Goal: Transaction & Acquisition: Purchase product/service

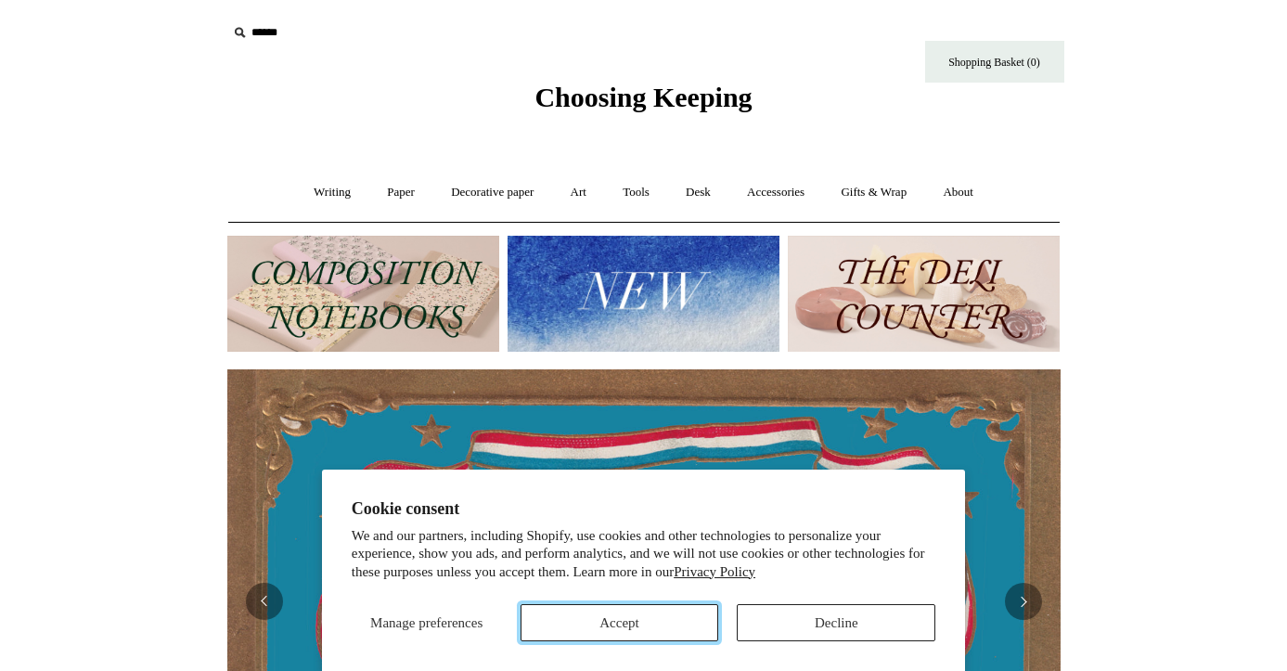
click at [653, 624] on button "Accept" at bounding box center [620, 622] width 199 height 37
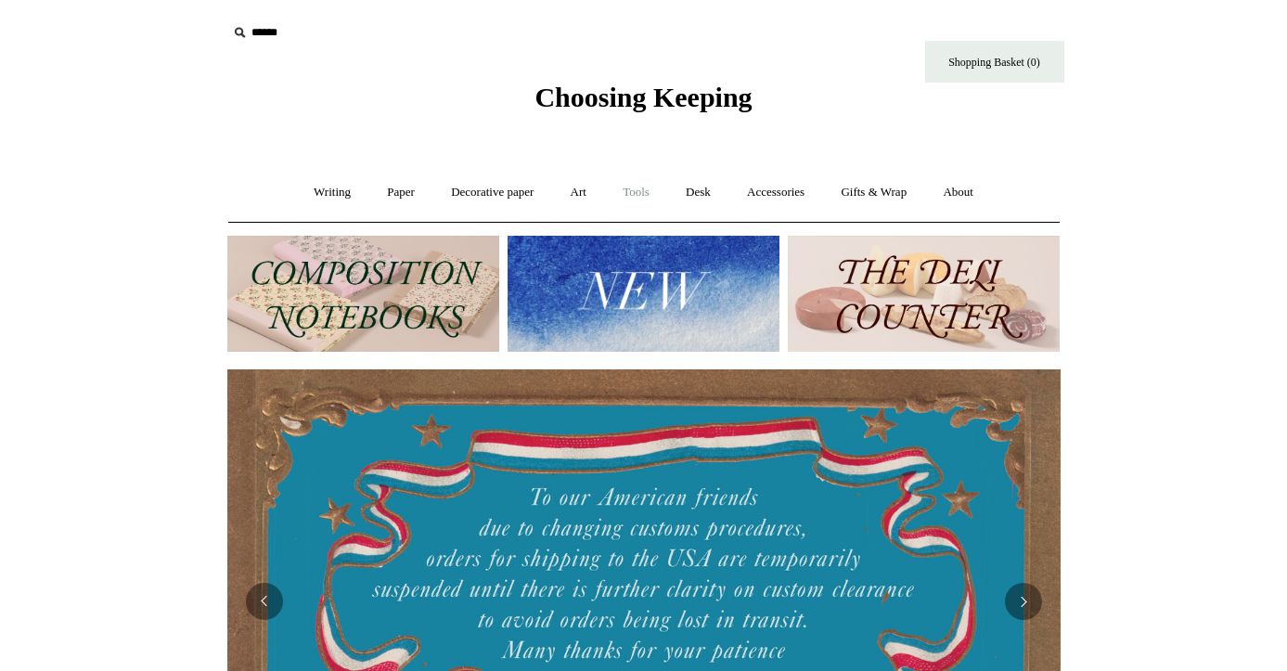
click at [643, 187] on link "Tools +" at bounding box center [636, 192] width 60 height 49
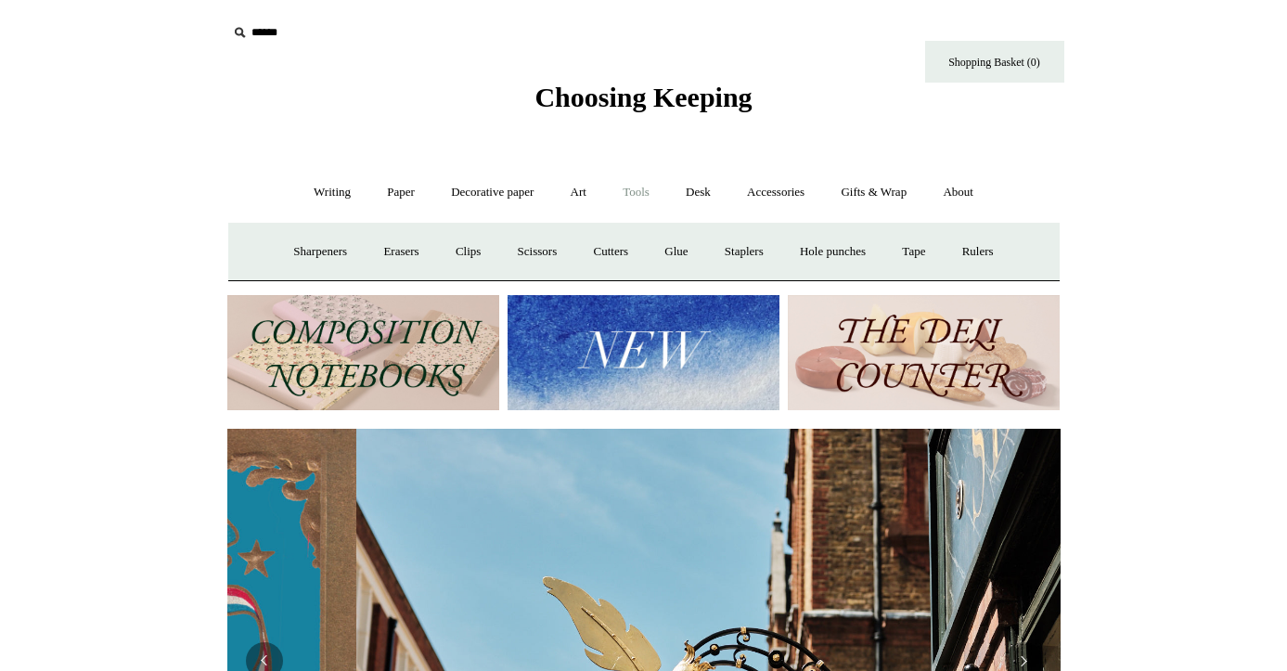
scroll to position [0, 833]
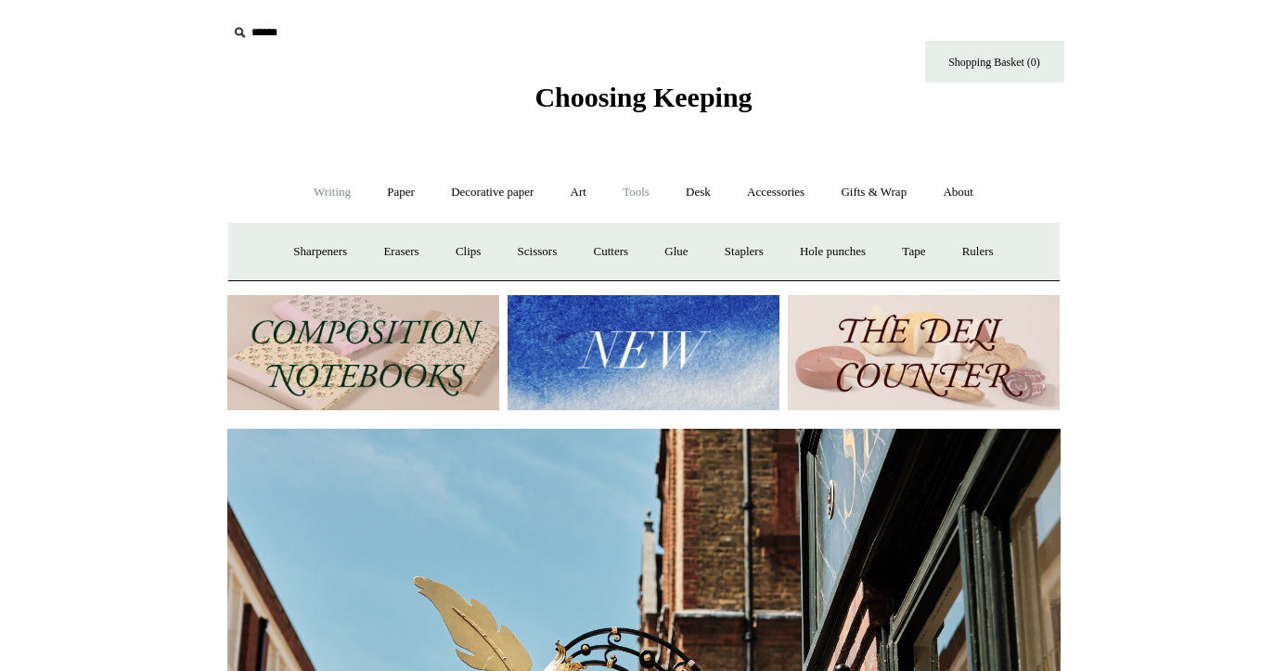
click at [316, 188] on link "Writing +" at bounding box center [332, 192] width 71 height 49
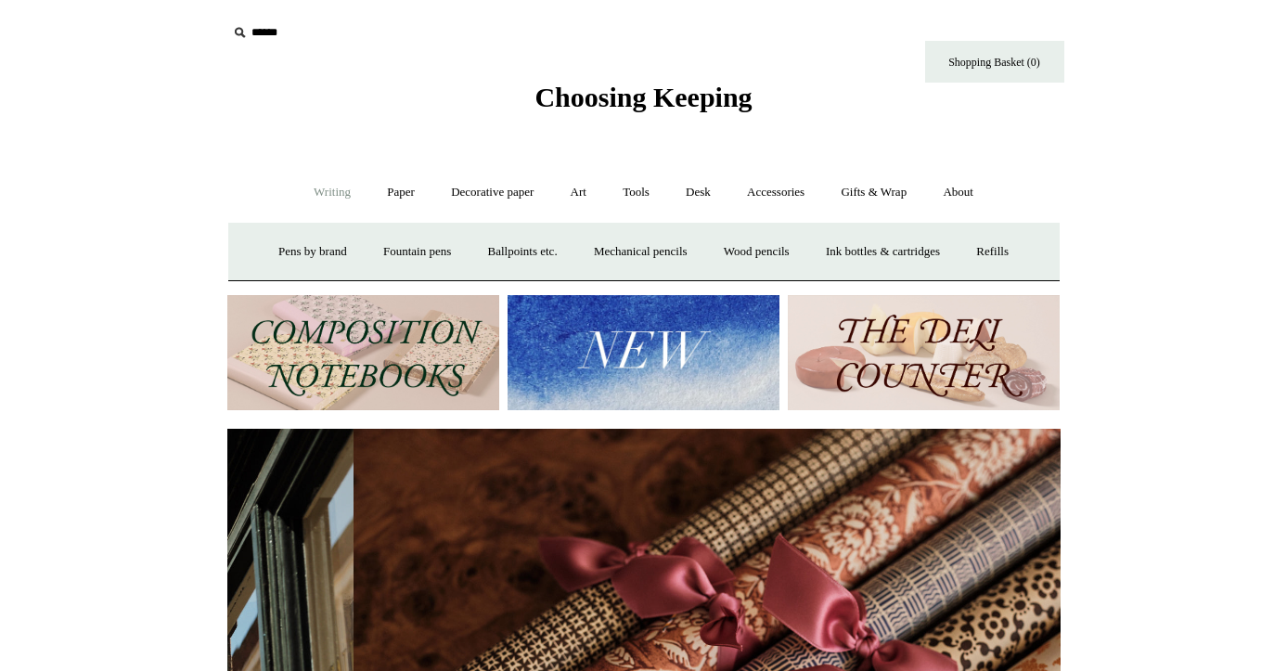
scroll to position [0, 1666]
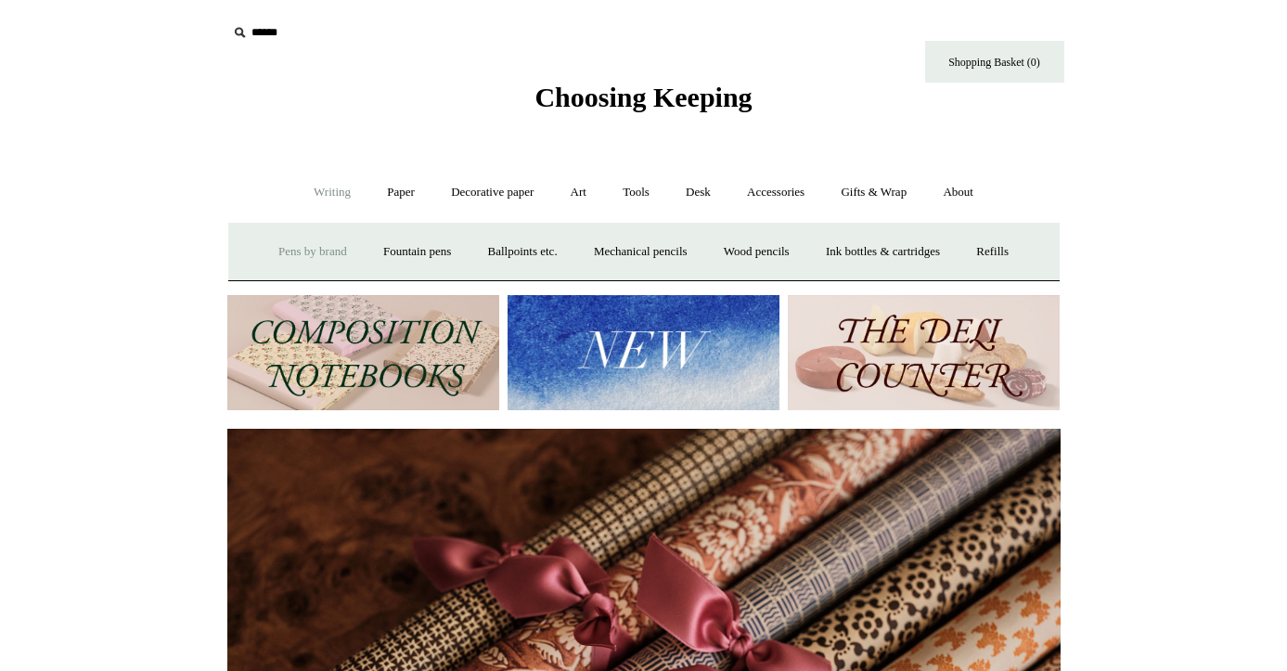
click at [325, 245] on link "Pens by brand +" at bounding box center [313, 251] width 102 height 49
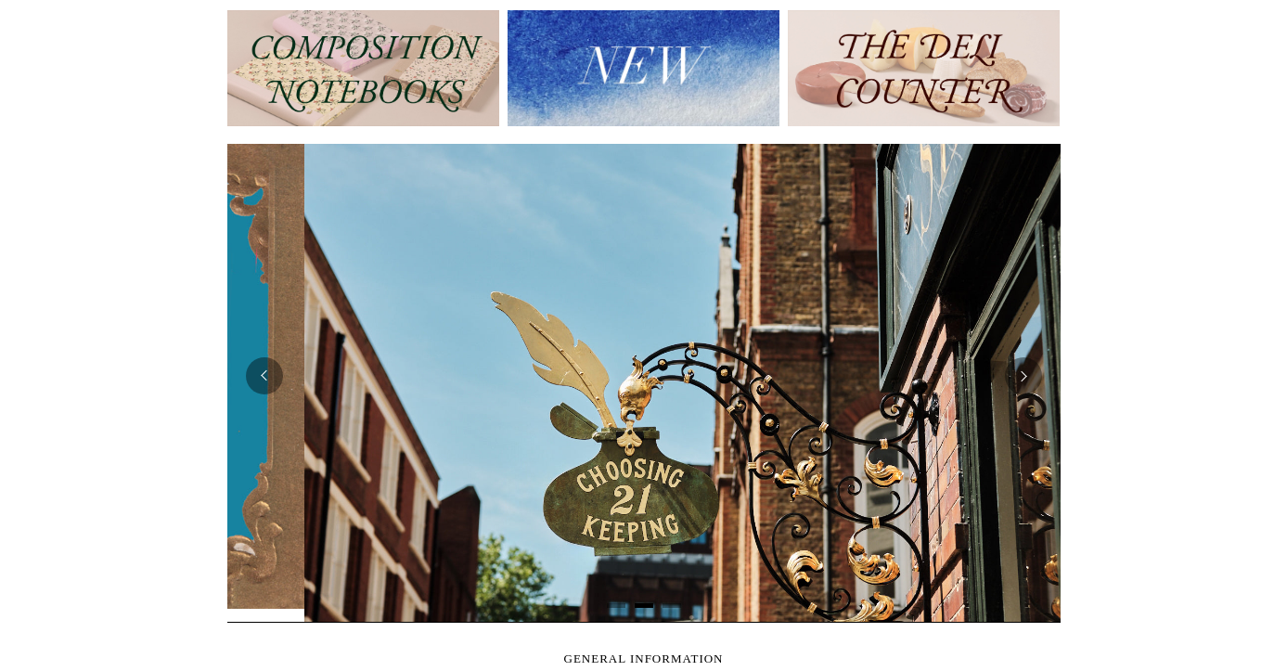
scroll to position [0, 833]
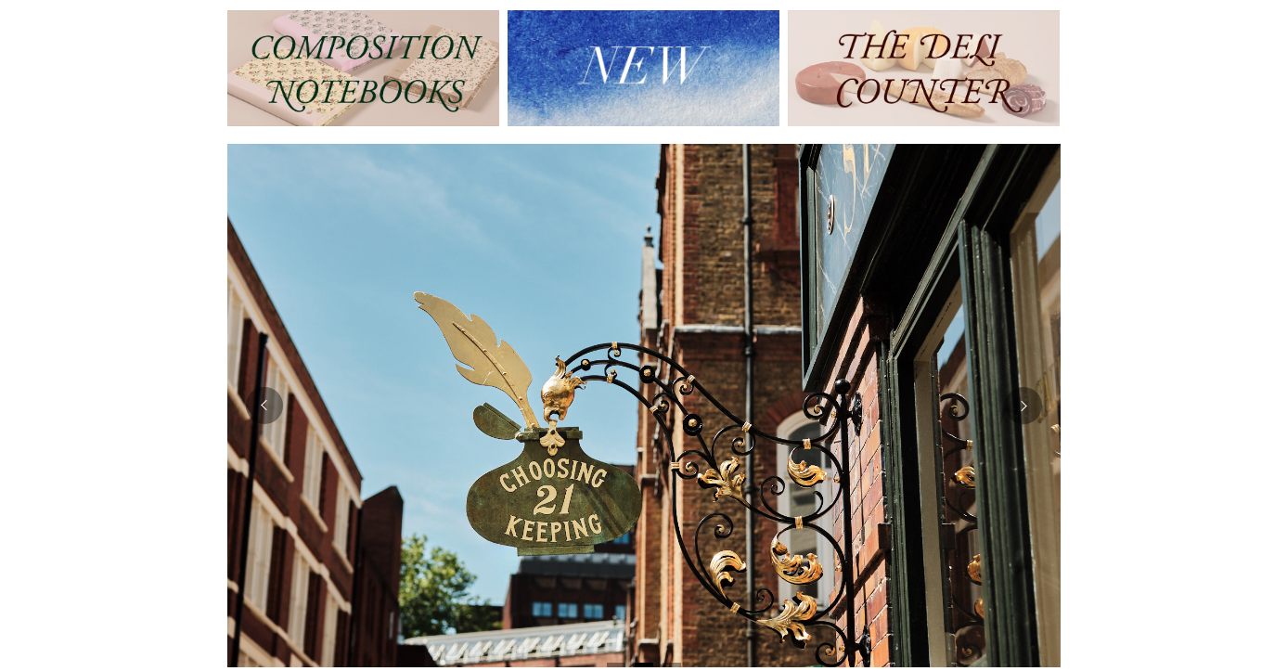
click at [930, 59] on img at bounding box center [924, 68] width 272 height 116
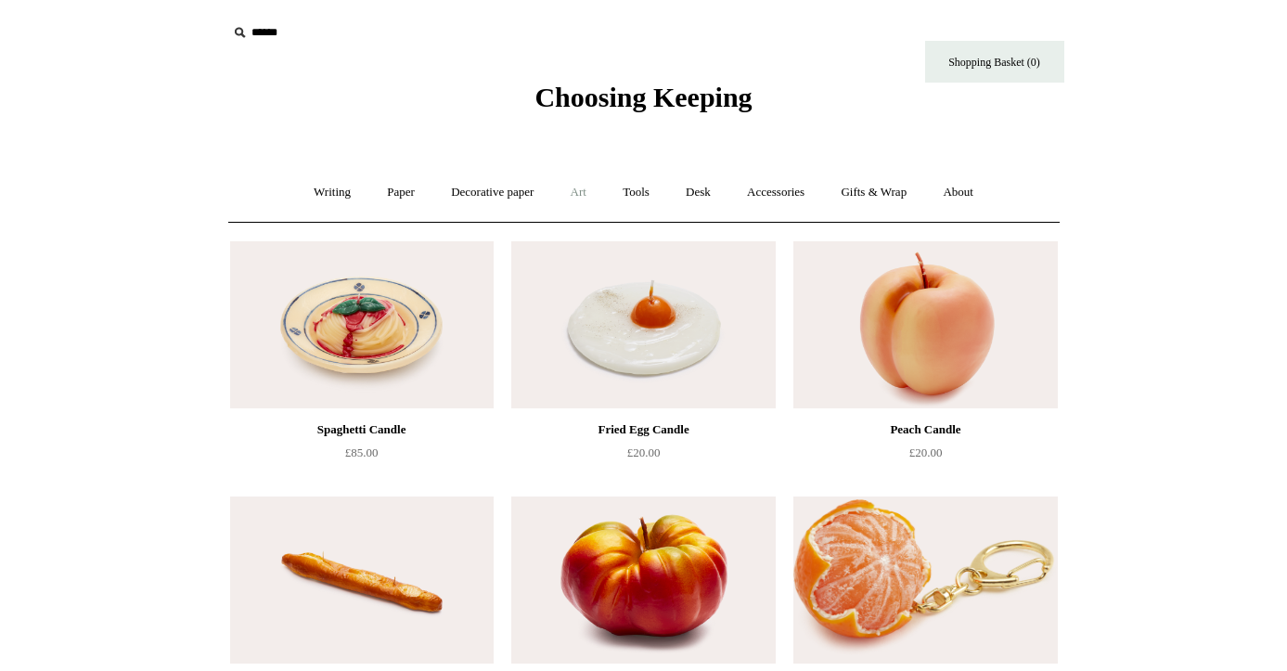
click at [576, 191] on link "Art +" at bounding box center [578, 192] width 49 height 49
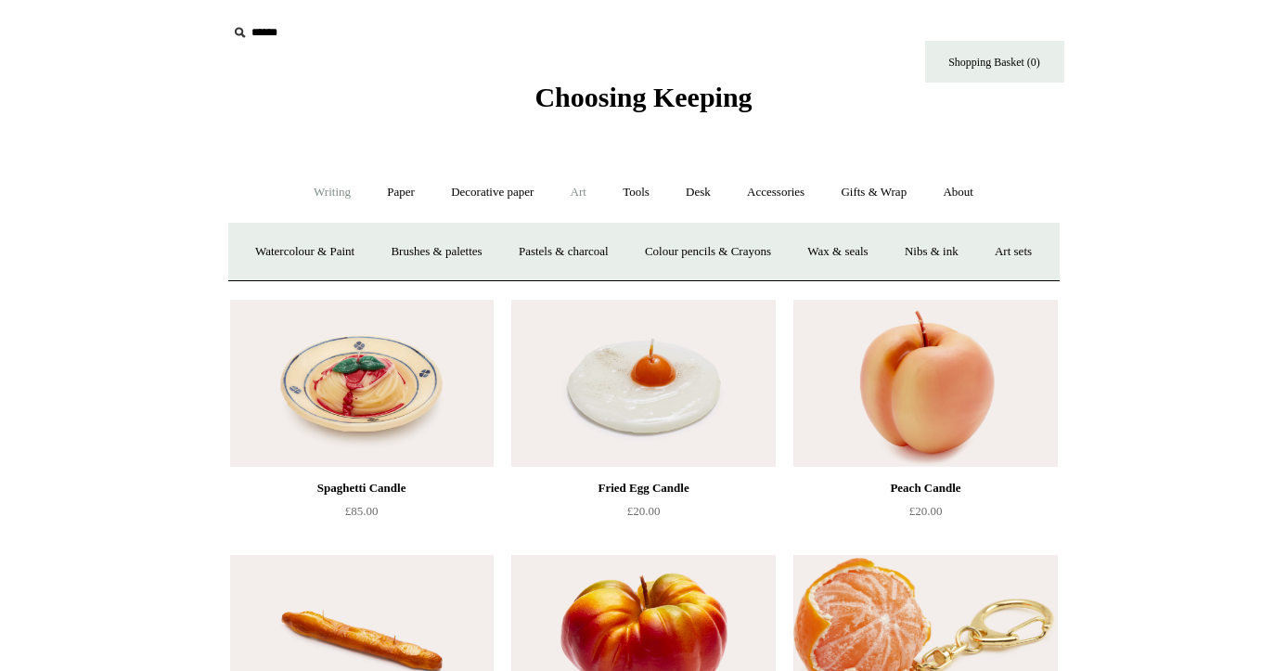
click at [335, 189] on link "Writing +" at bounding box center [332, 192] width 71 height 49
click at [314, 252] on link "Pens by brand +" at bounding box center [313, 251] width 102 height 49
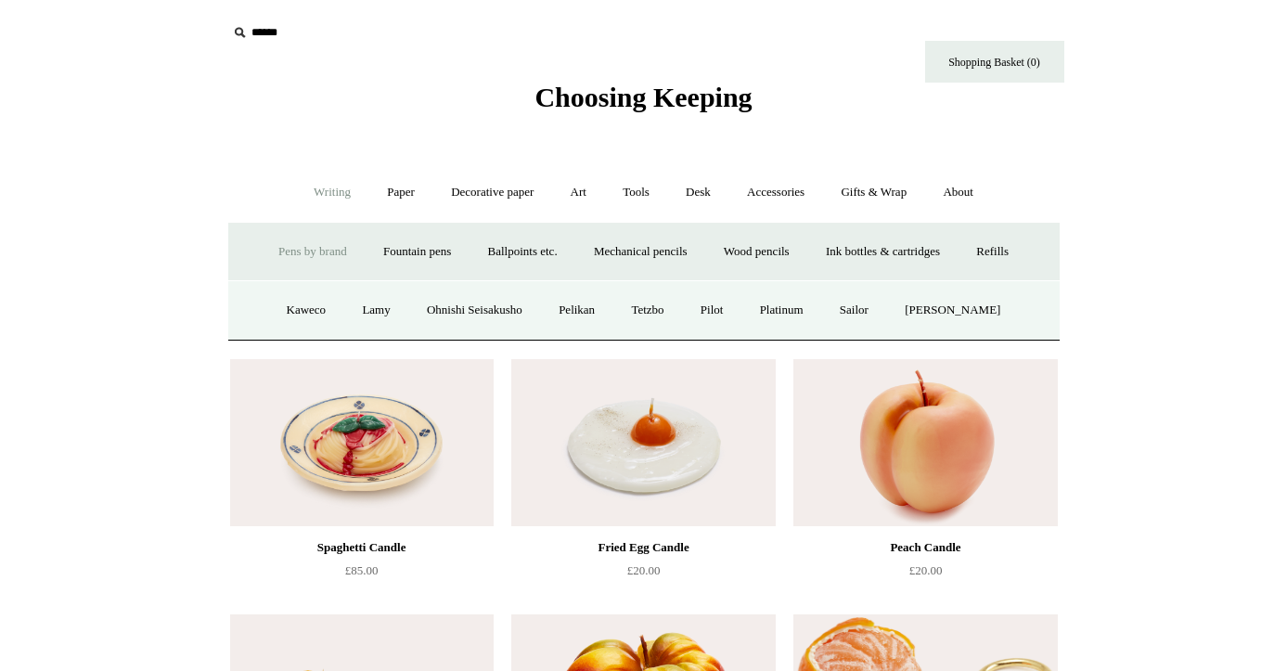
click at [294, 265] on link "Pens by brand -" at bounding box center [313, 251] width 102 height 49
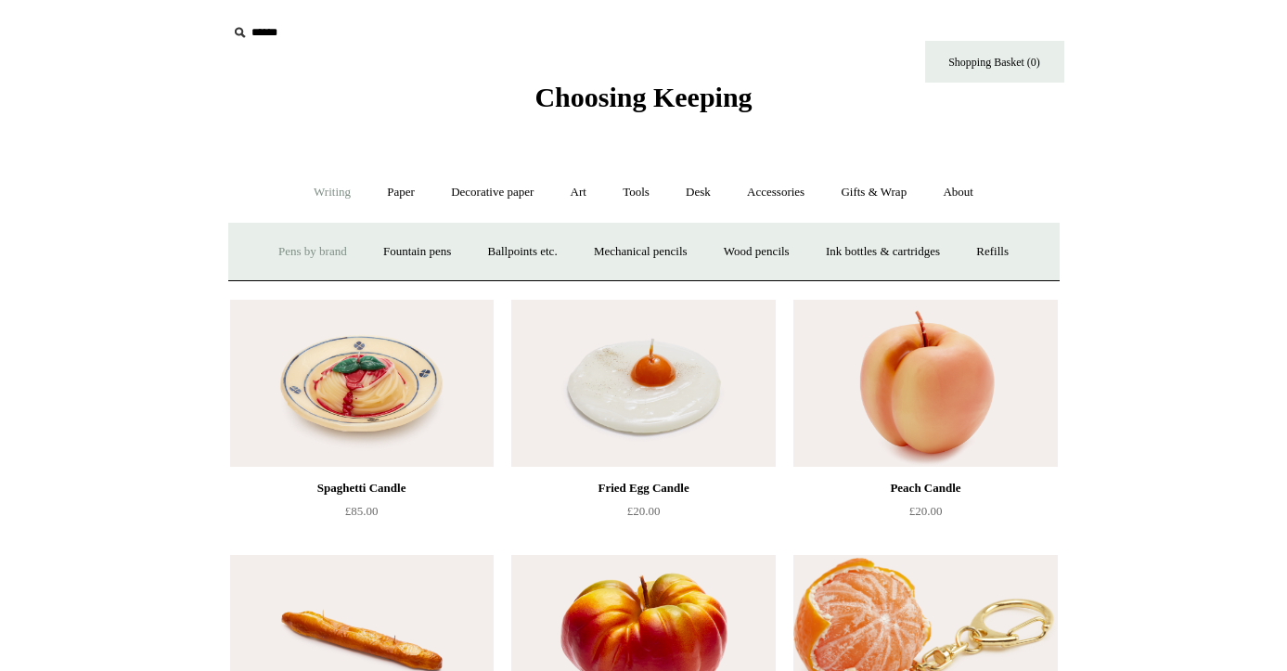
click at [297, 259] on link "Pens by brand +" at bounding box center [313, 251] width 102 height 49
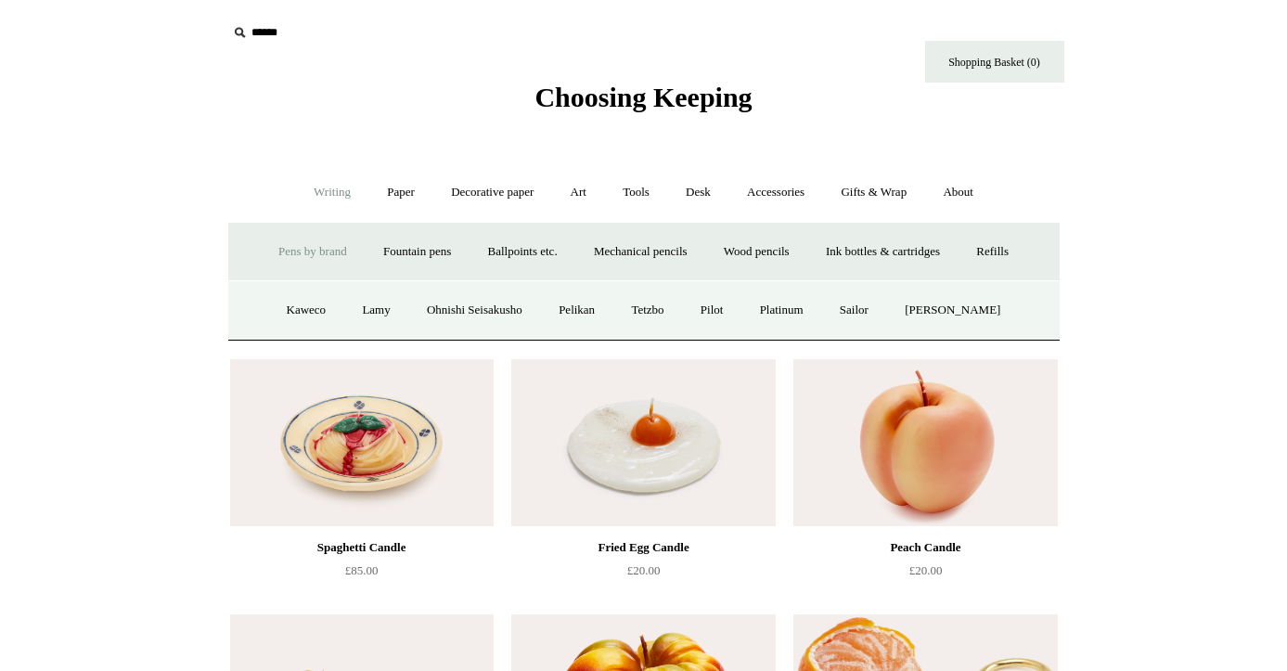
click at [271, 29] on input "text" at bounding box center [341, 33] width 228 height 34
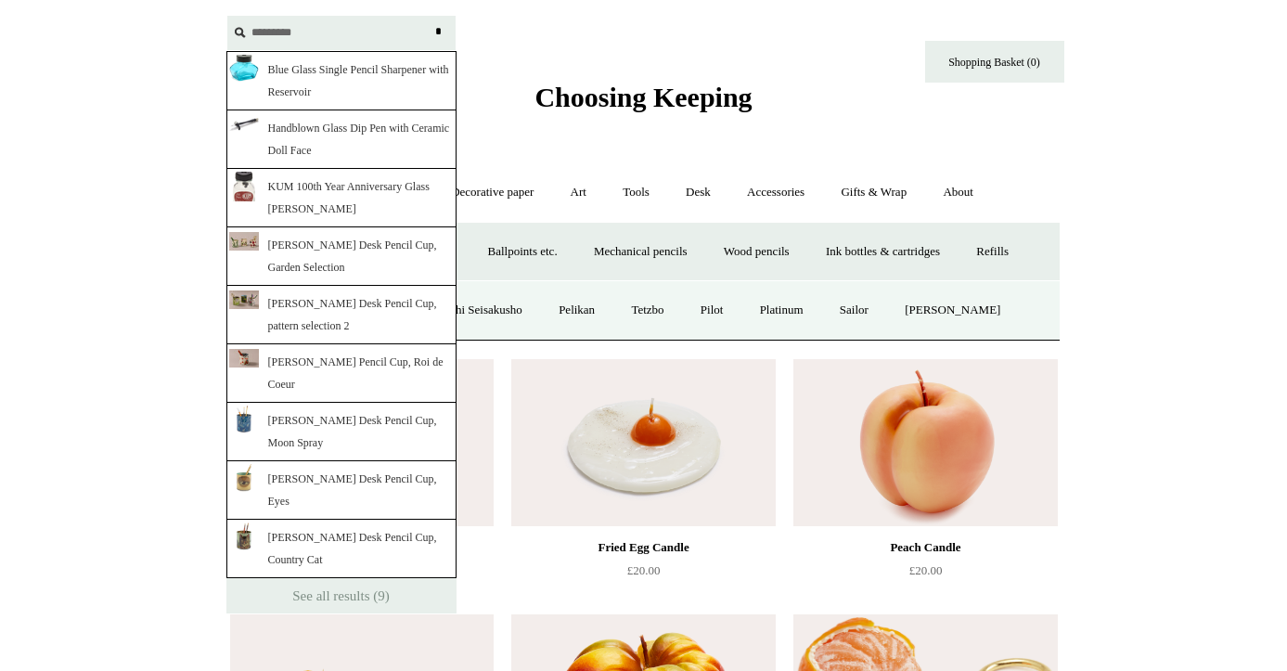
type input "*********"
click at [430, 16] on input "*" at bounding box center [439, 32] width 19 height 32
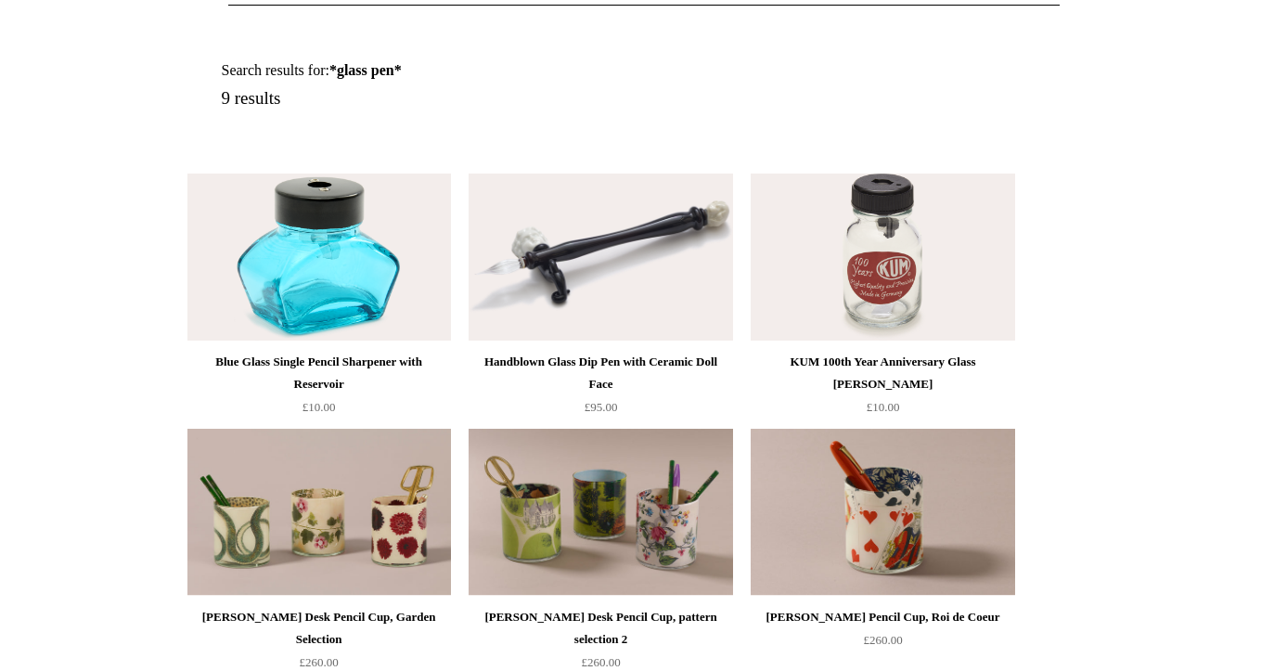
scroll to position [213, 0]
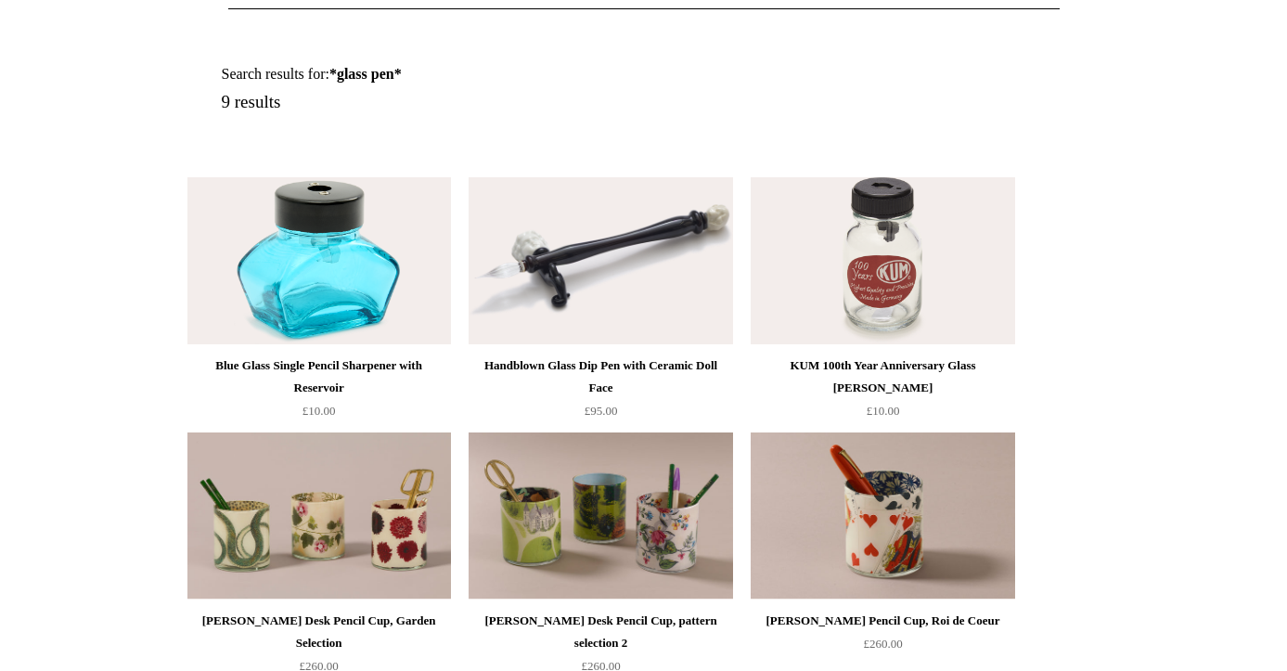
click at [537, 283] on img at bounding box center [601, 260] width 264 height 167
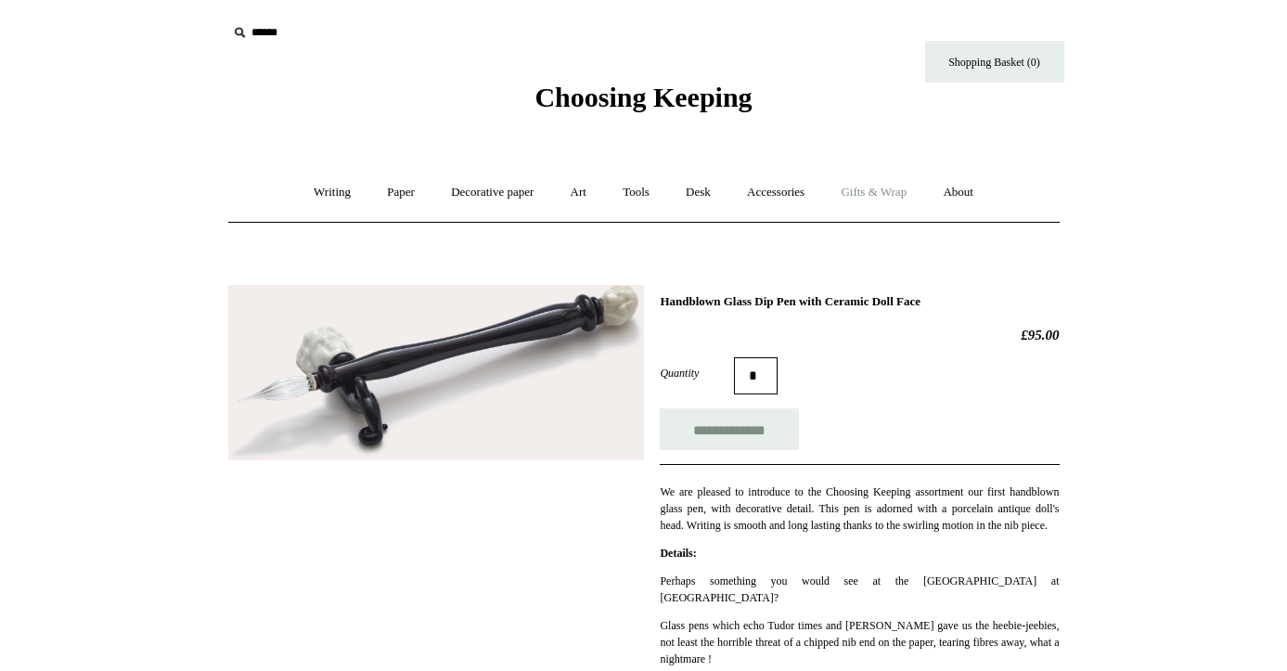
click at [881, 190] on link "Gifts & Wrap +" at bounding box center [873, 192] width 99 height 49
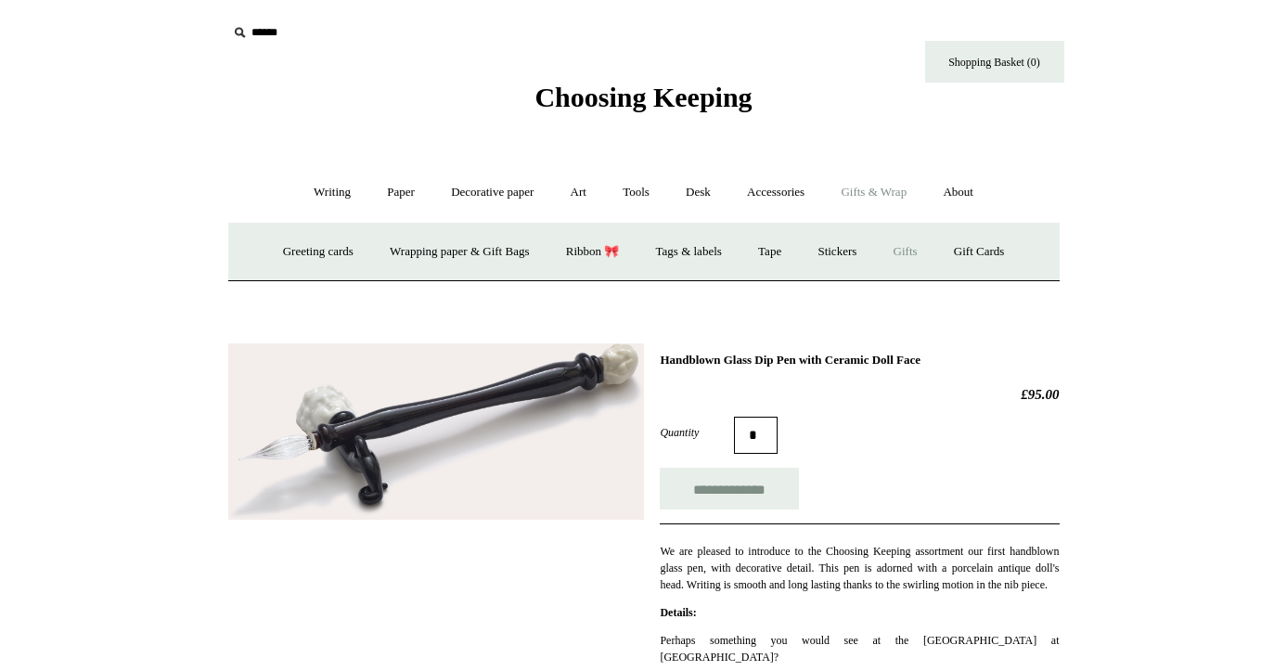
click at [911, 253] on link "Gifts +" at bounding box center [906, 251] width 58 height 49
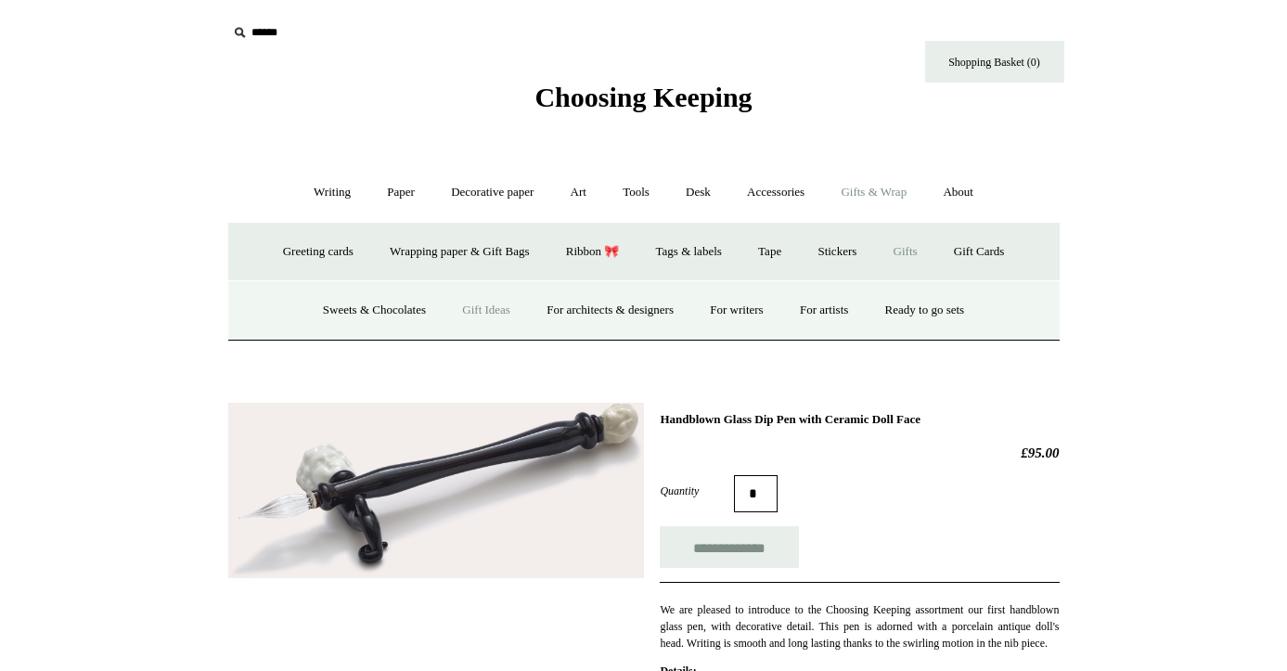
click at [469, 310] on link "Gift Ideas" at bounding box center [486, 310] width 82 height 49
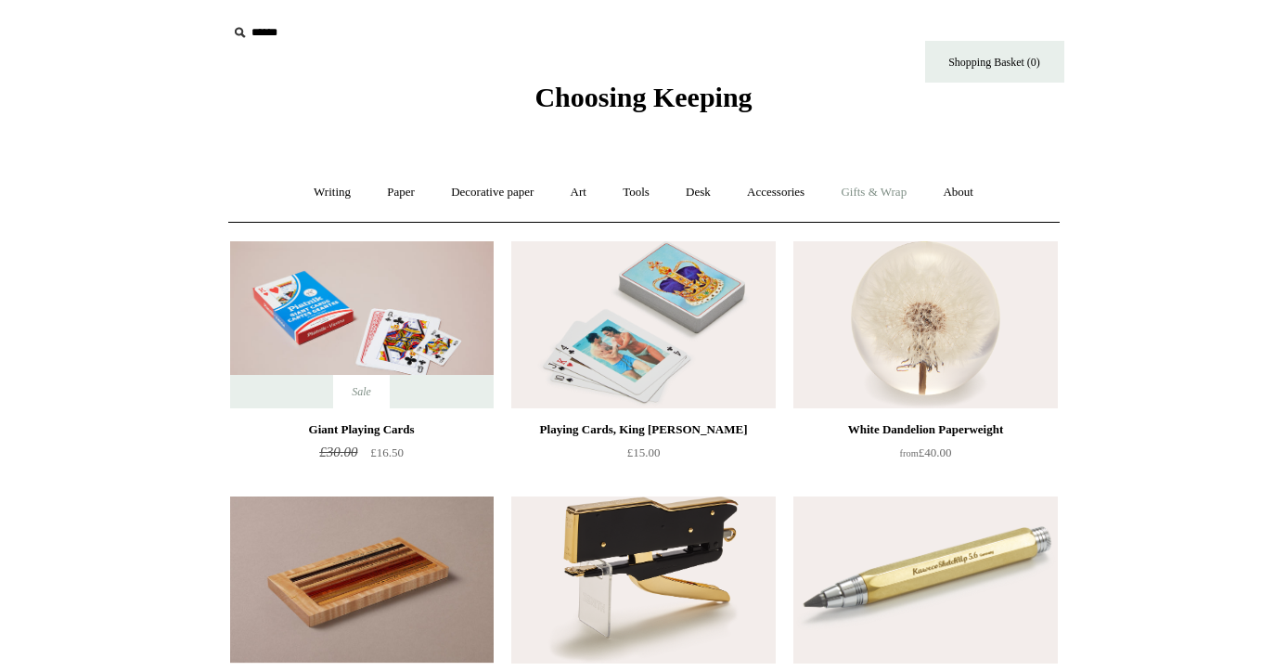
click at [875, 189] on link "Gifts & Wrap +" at bounding box center [873, 192] width 99 height 49
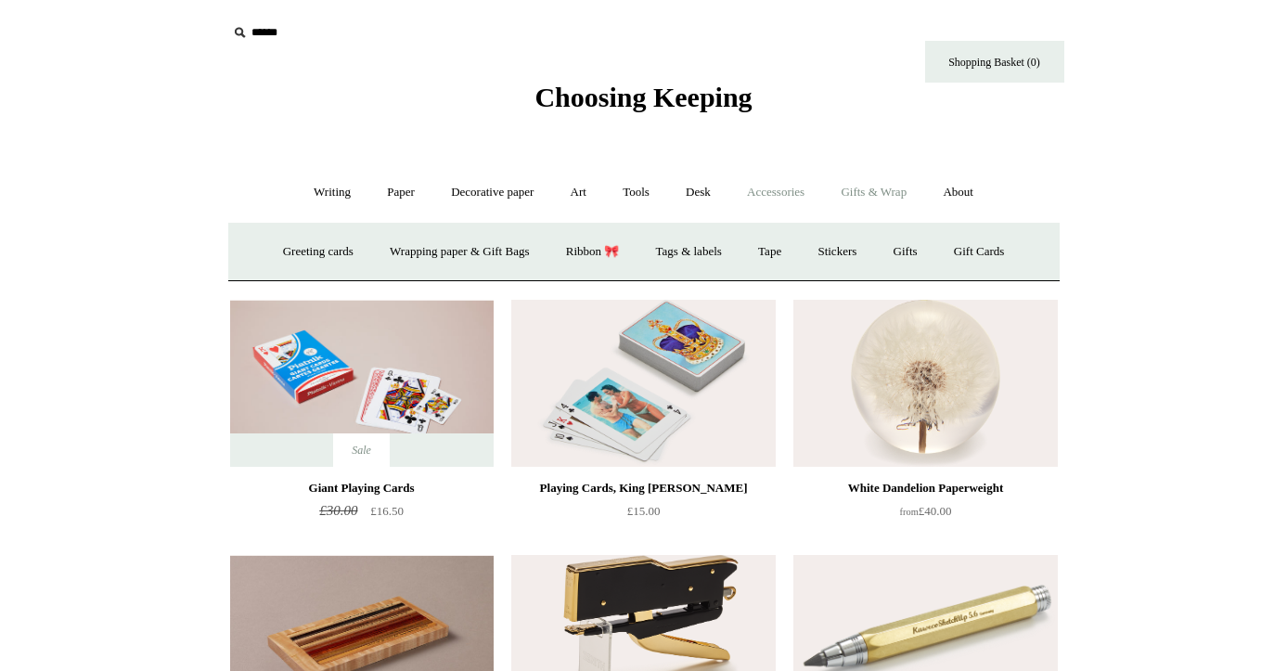
click at [799, 193] on link "Accessories +" at bounding box center [775, 192] width 91 height 49
